Goal: Use online tool/utility: Utilize a website feature to perform a specific function

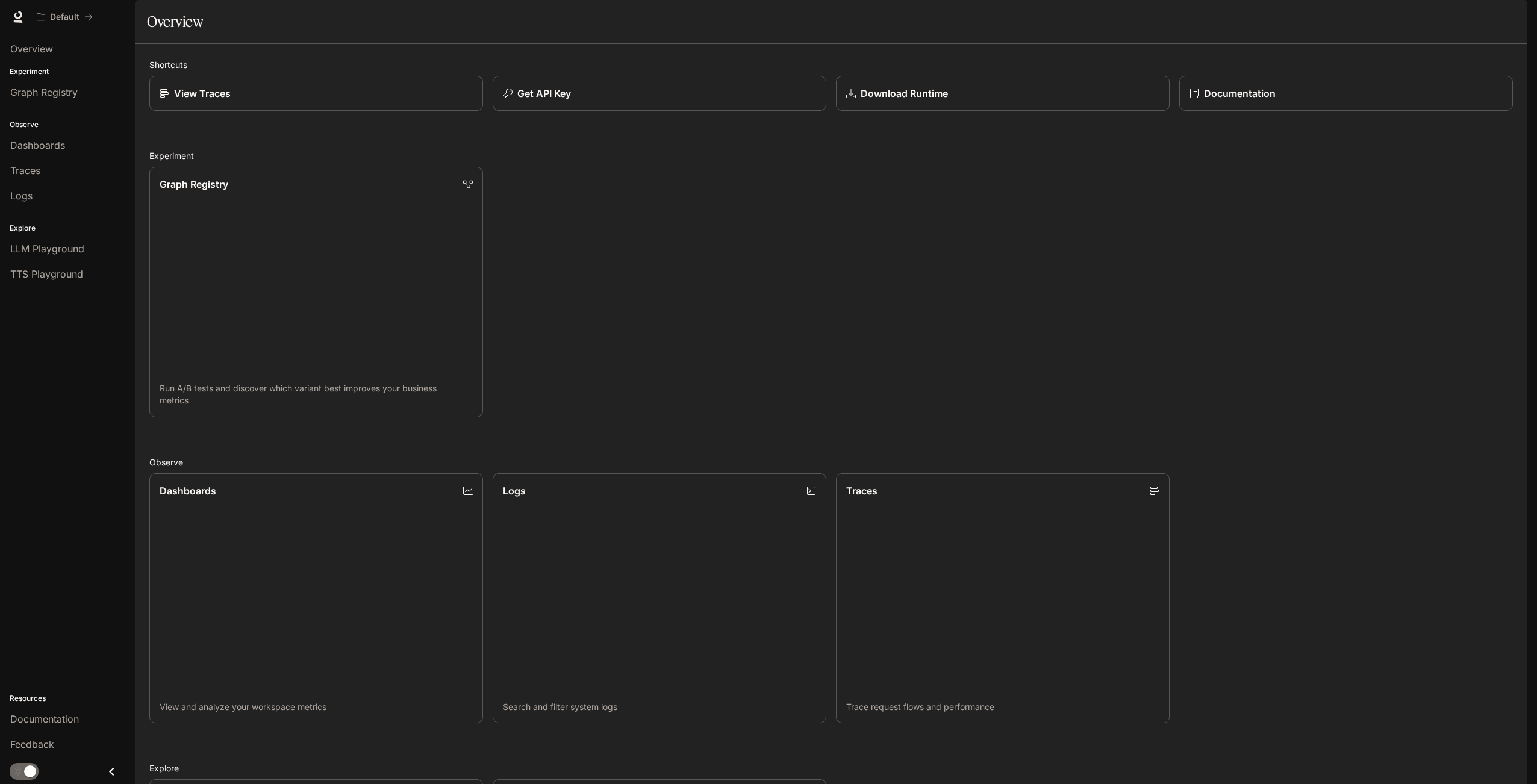
click at [1508, 14] on img "button" at bounding box center [1510, 17] width 17 height 17
click at [1382, 94] on span "Billing" at bounding box center [1434, 89] width 155 height 12
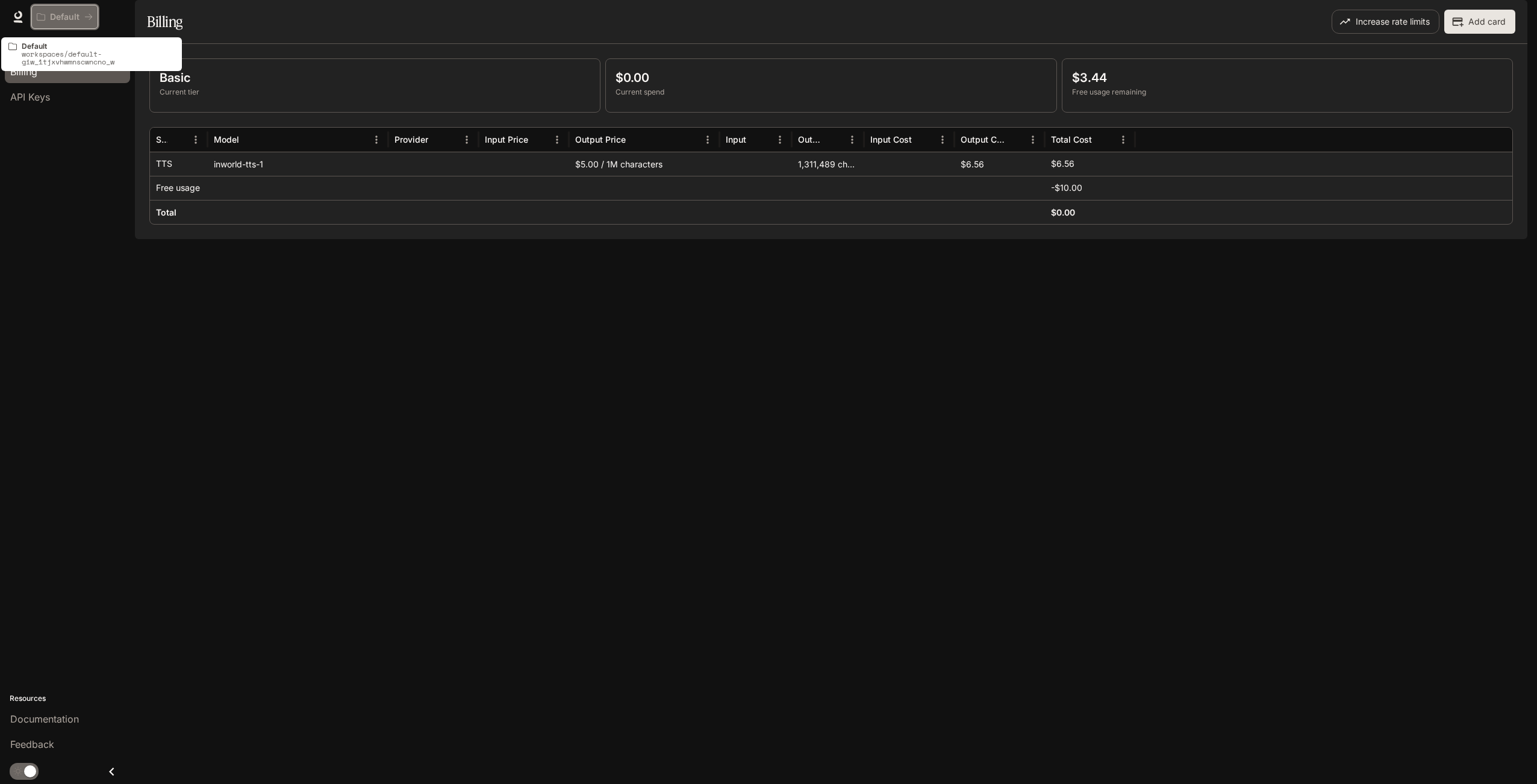
click at [62, 20] on p "Default" at bounding box center [64, 17] width 30 height 10
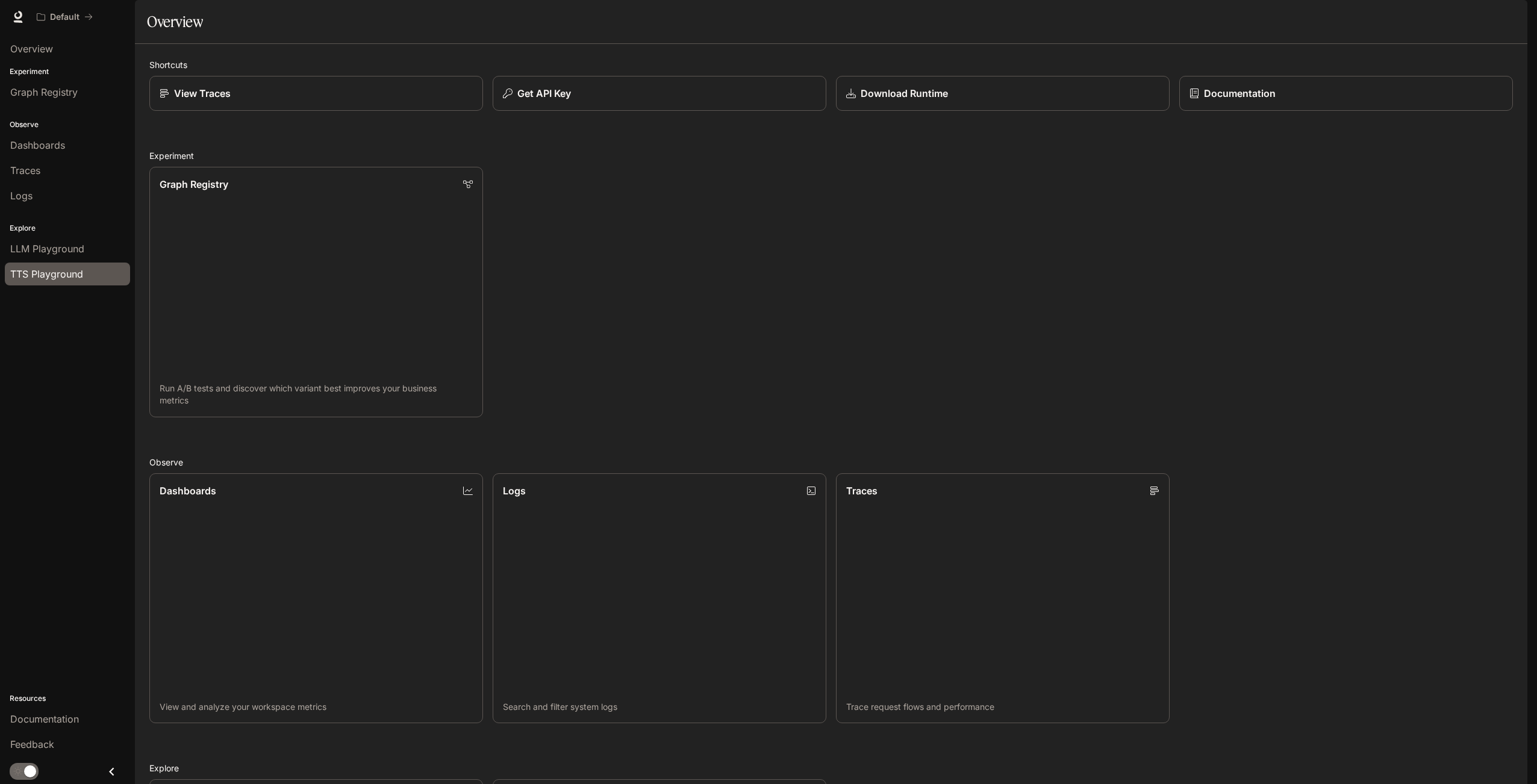
click at [37, 267] on span "TTS Playground" at bounding box center [46, 274] width 73 height 14
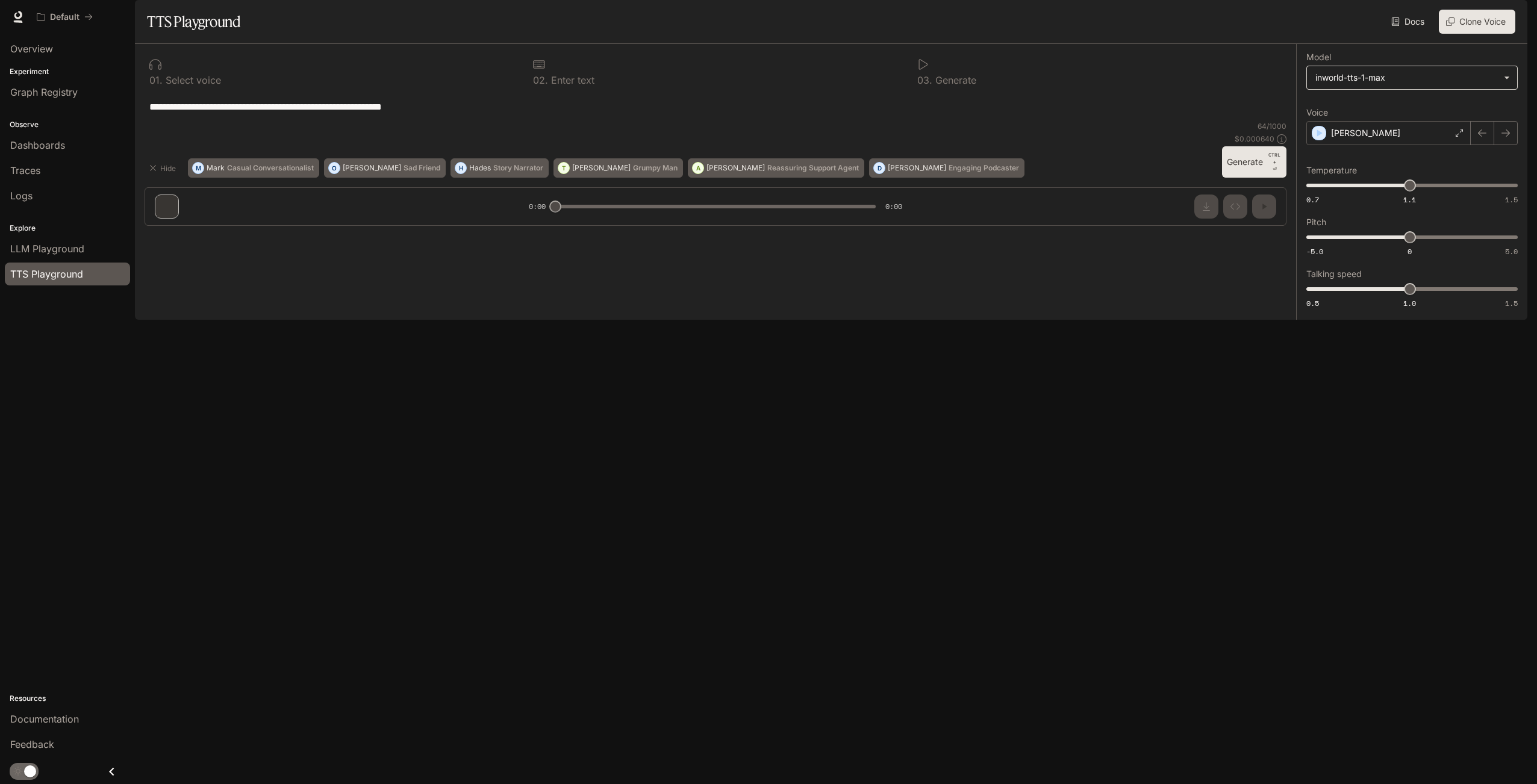
click at [1415, 113] on body "**********" at bounding box center [768, 392] width 1537 height 784
click at [1415, 113] on div at bounding box center [768, 392] width 1537 height 784
click at [1399, 145] on div "[PERSON_NAME]" at bounding box center [1389, 133] width 165 height 24
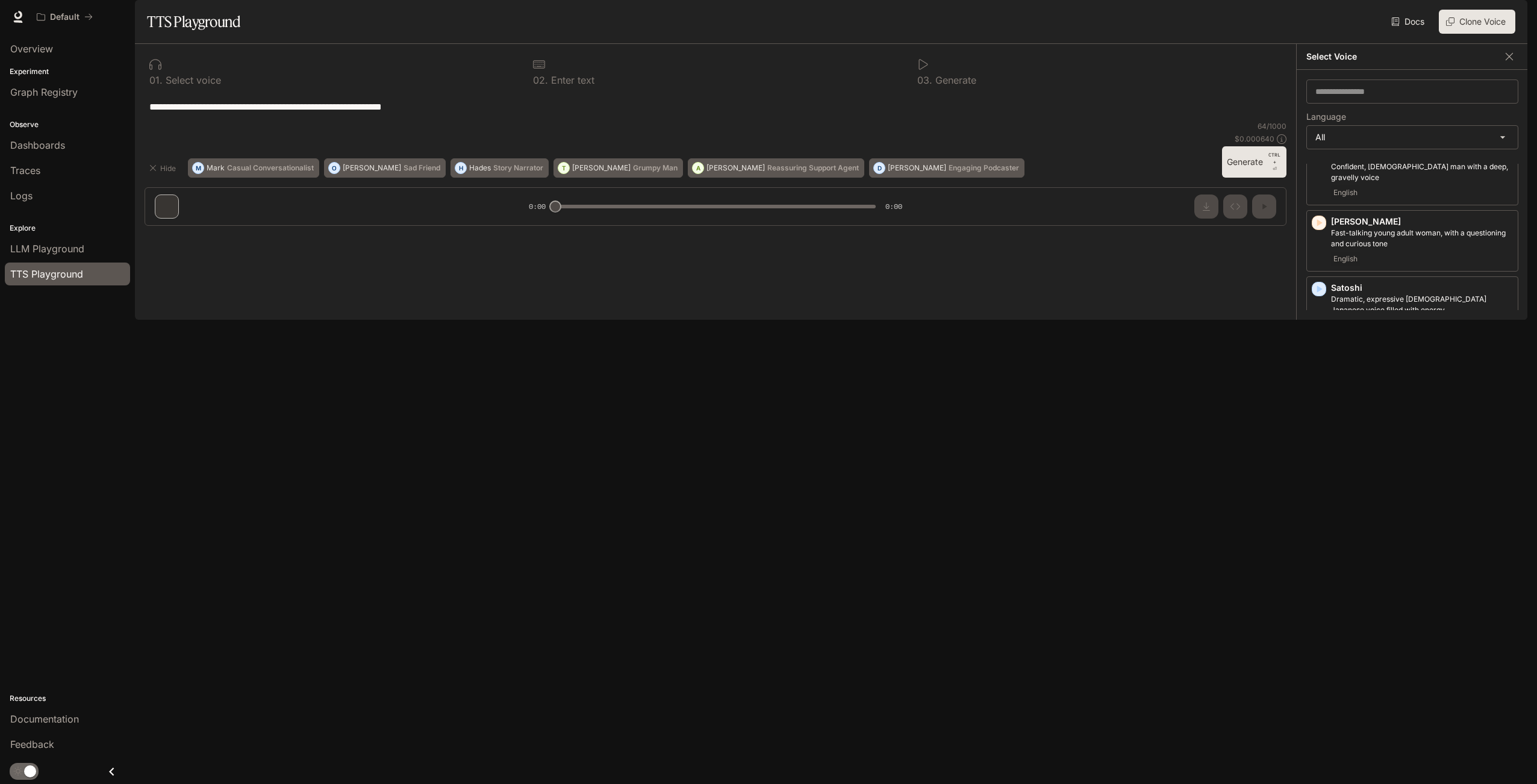
scroll to position [2529, 0]
click at [1443, 553] on div "[PERSON_NAME], upbeat American [DEMOGRAPHIC_DATA] voice English" at bounding box center [1422, 578] width 182 height 51
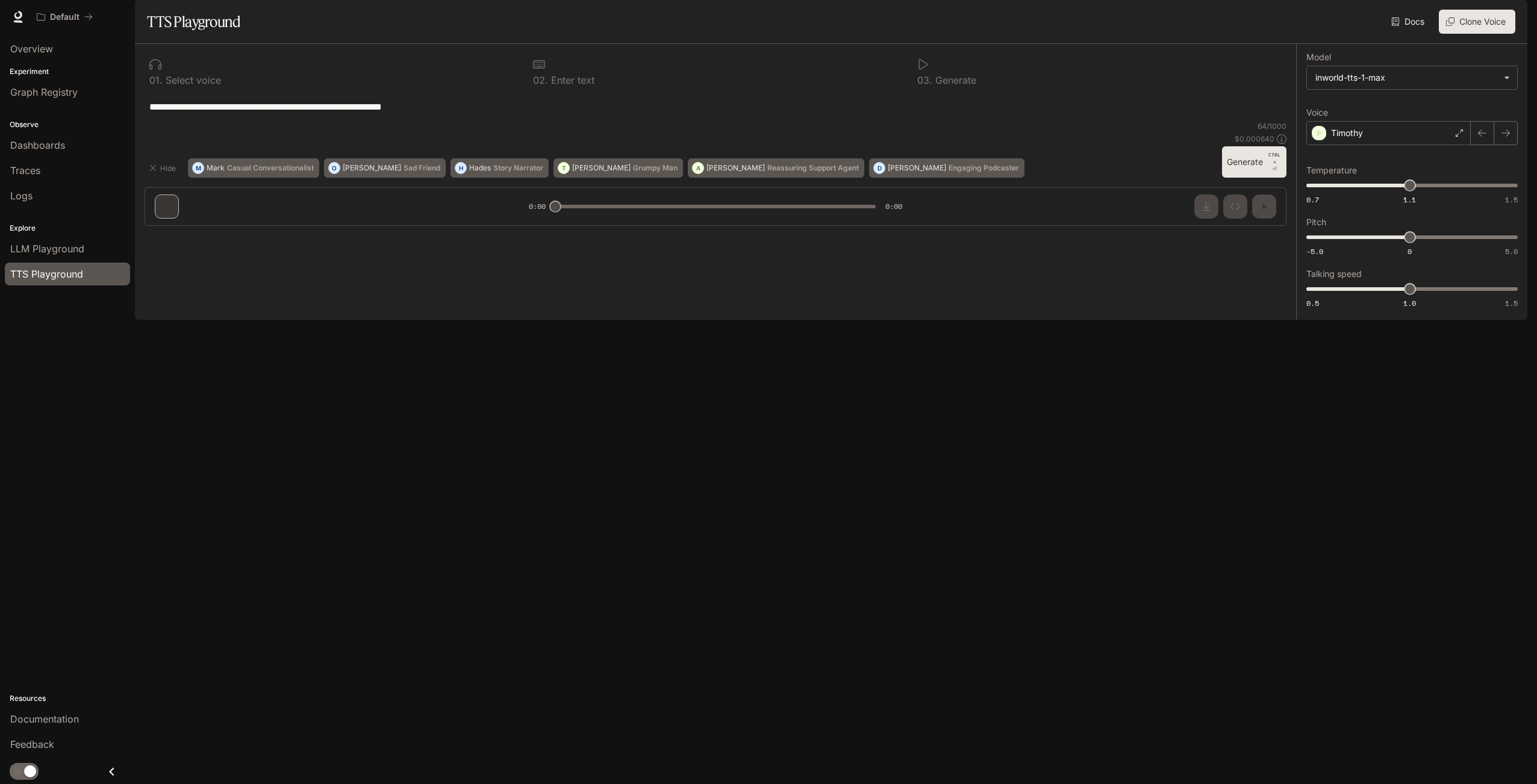
click at [1249, 178] on button "Generate CTRL + ⏎" at bounding box center [1254, 162] width 64 height 31
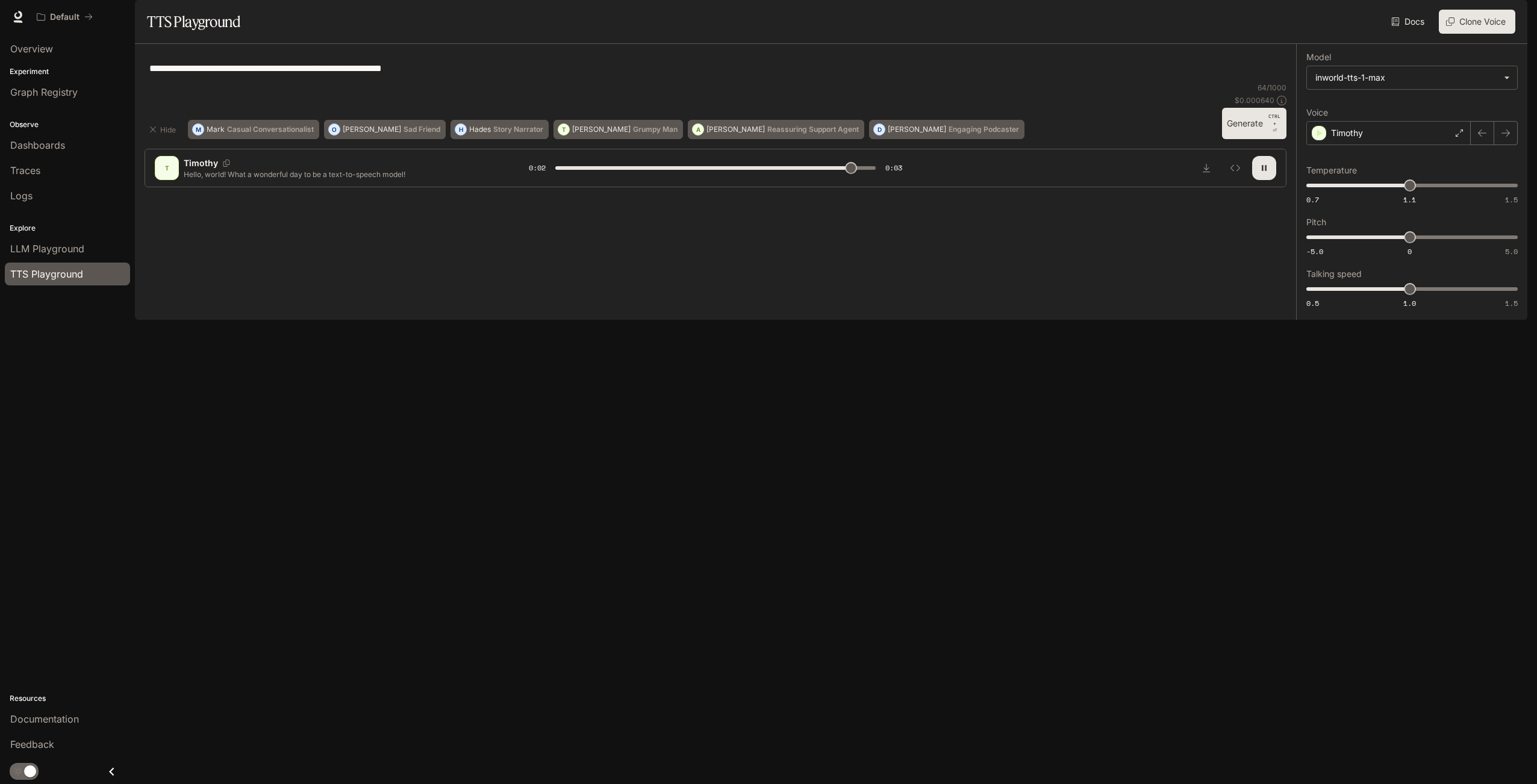
type input "*"
click at [1416, 145] on div "Timothy" at bounding box center [1389, 133] width 165 height 24
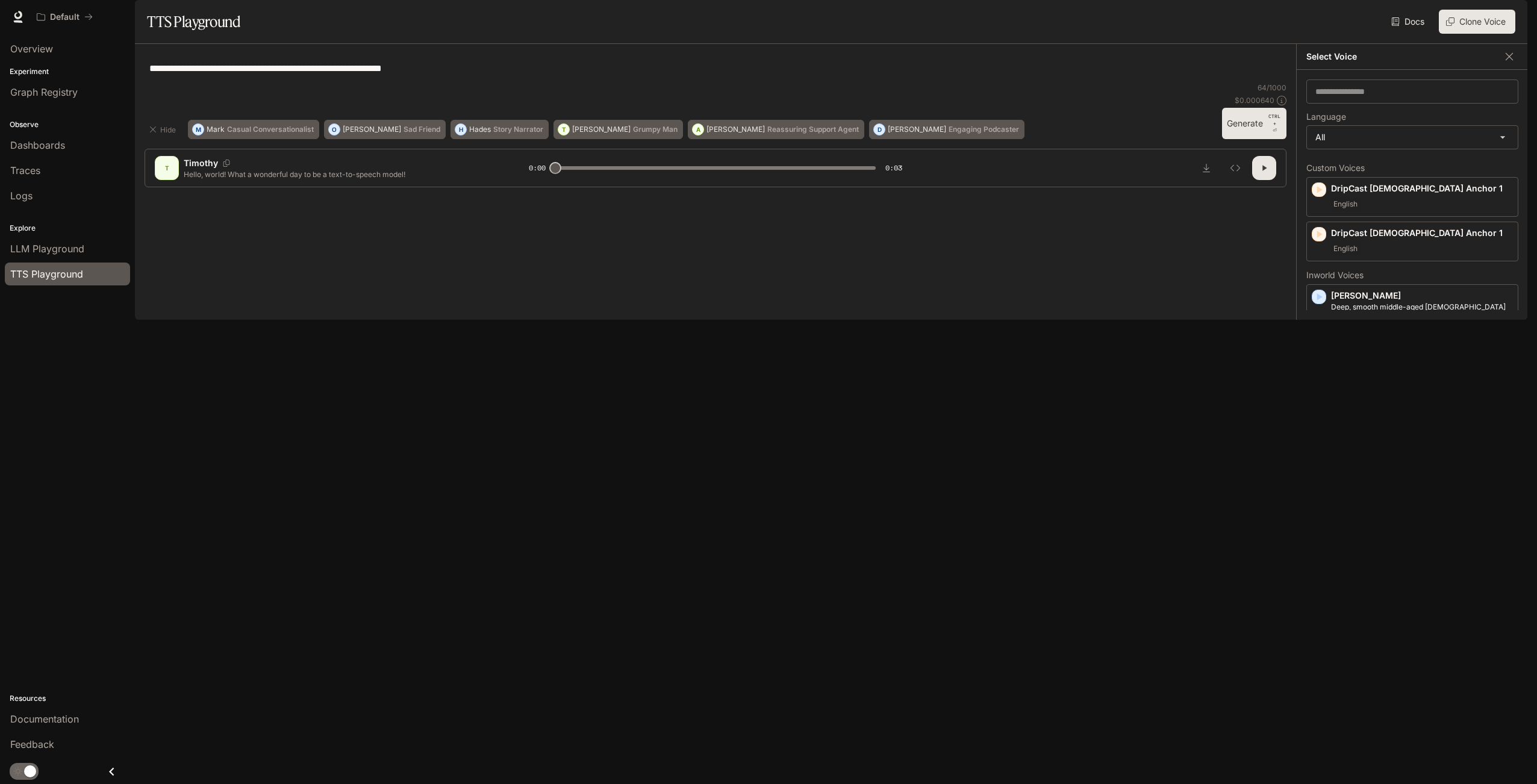
click at [1106, 82] on div "**********" at bounding box center [715, 68] width 1142 height 29
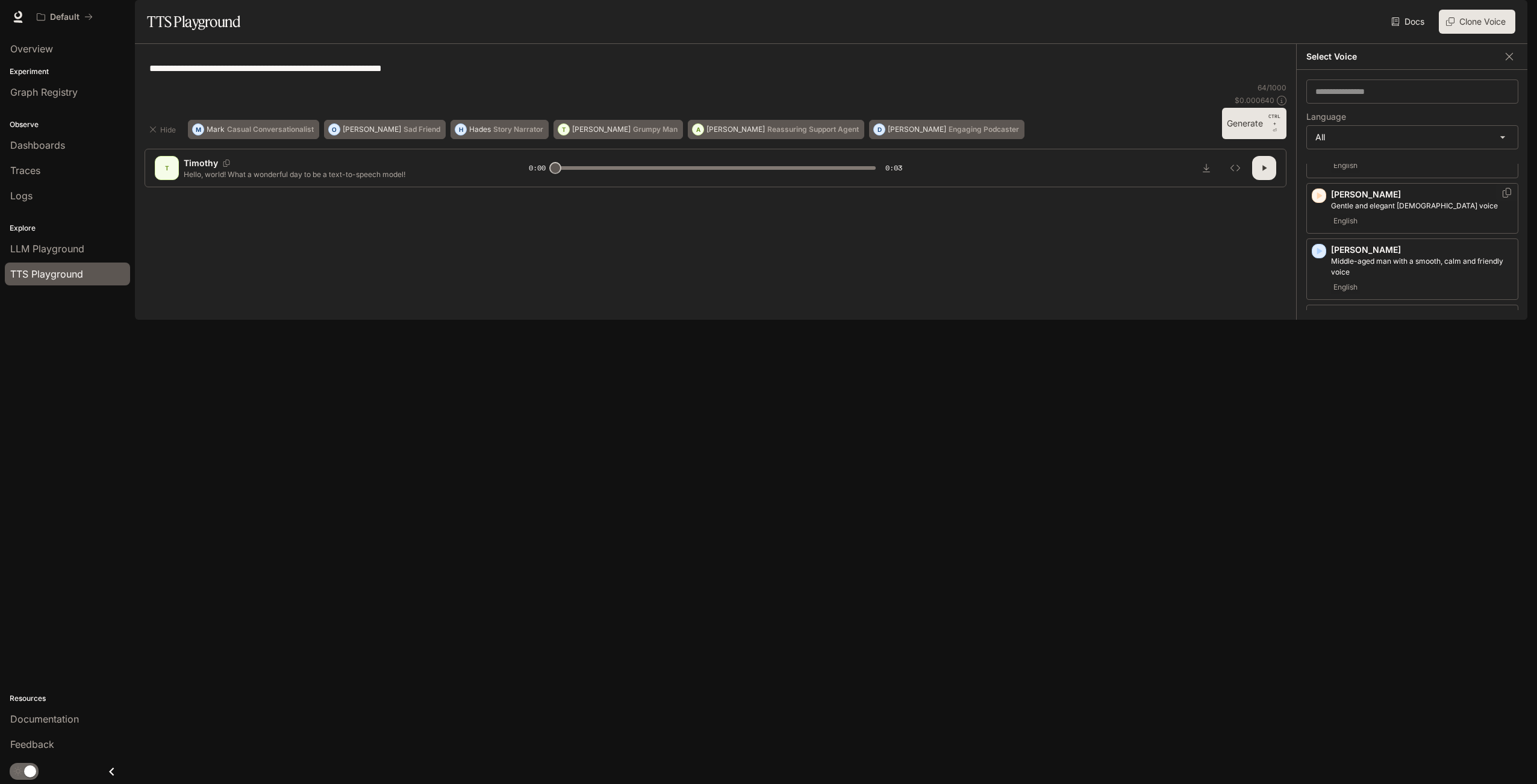
scroll to position [783, 0]
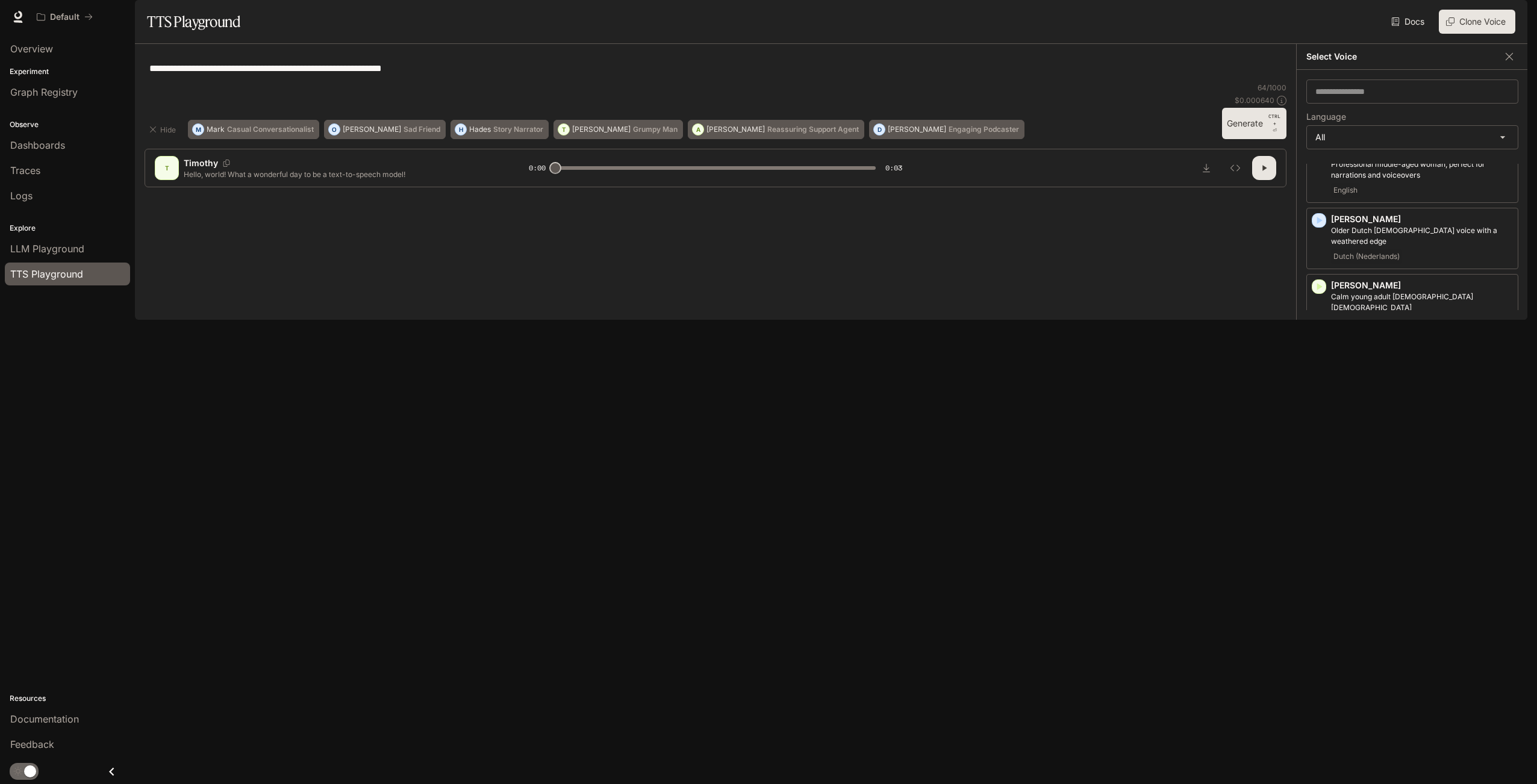
click at [1424, 355] on p "[PERSON_NAME]" at bounding box center [1422, 351] width 182 height 12
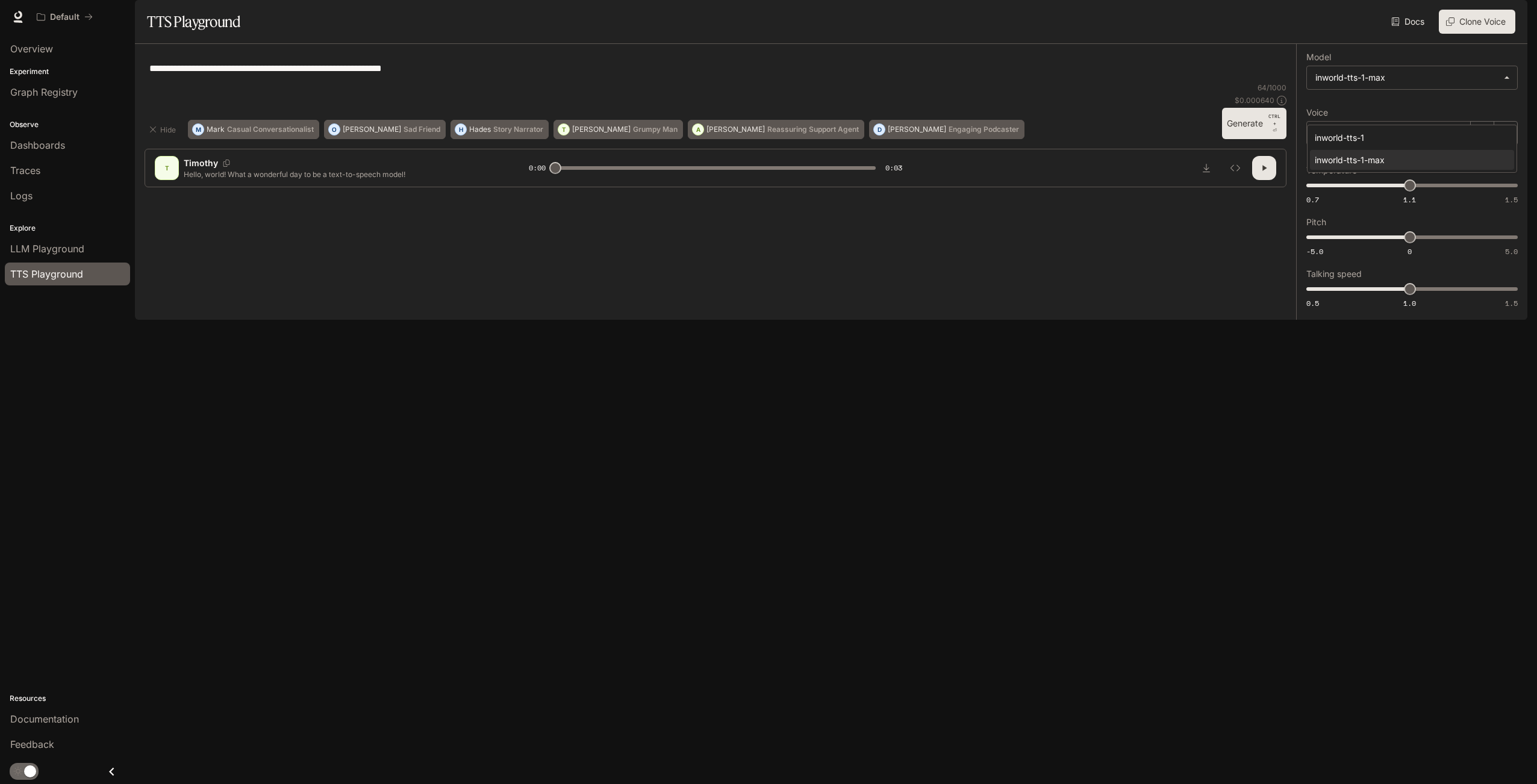
drag, startPoint x: 1392, startPoint y: 113, endPoint x: 1325, endPoint y: 121, distance: 67.5
click at [1325, 121] on body "**********" at bounding box center [768, 392] width 1537 height 784
click at [1011, 169] on div at bounding box center [768, 392] width 1537 height 784
